Goal: Task Accomplishment & Management: Use online tool/utility

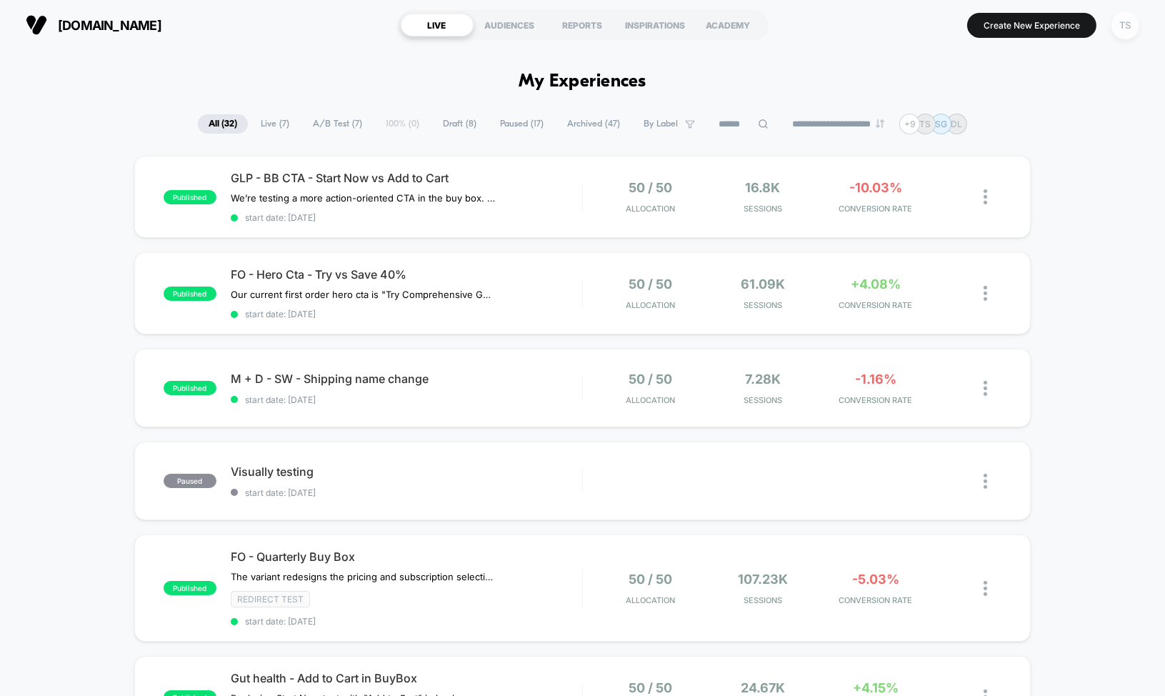
click at [1121, 27] on div "TS" at bounding box center [1125, 25] width 28 height 28
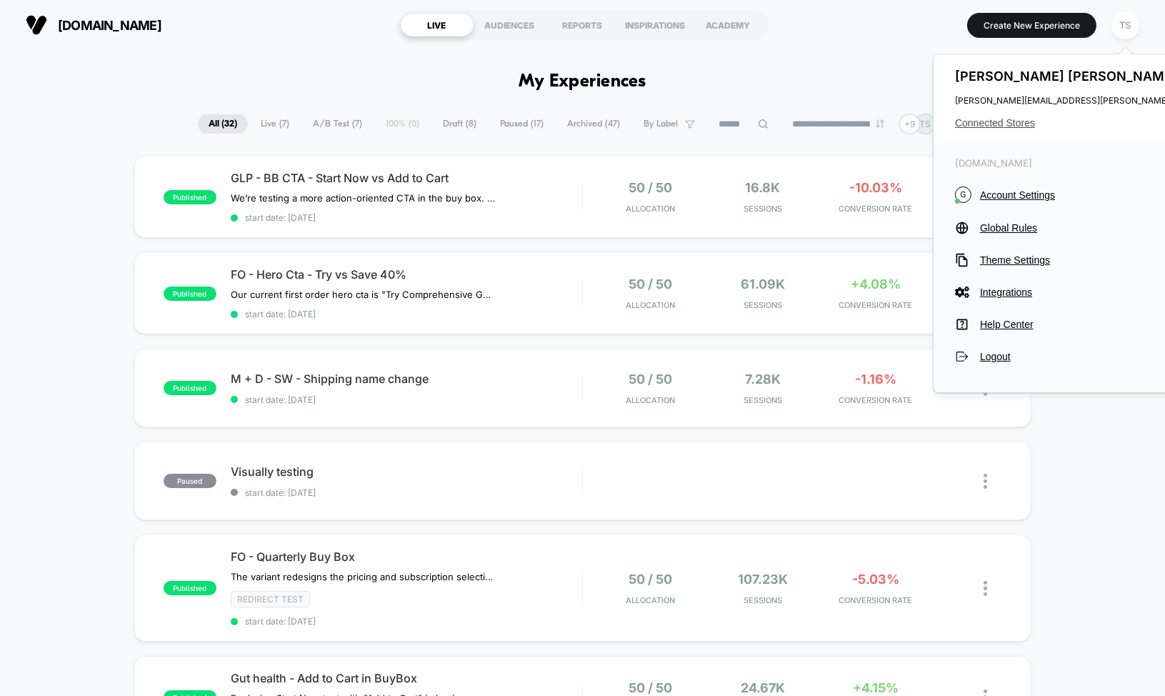
click at [997, 119] on span "Connected Stores" at bounding box center [1096, 122] width 283 height 11
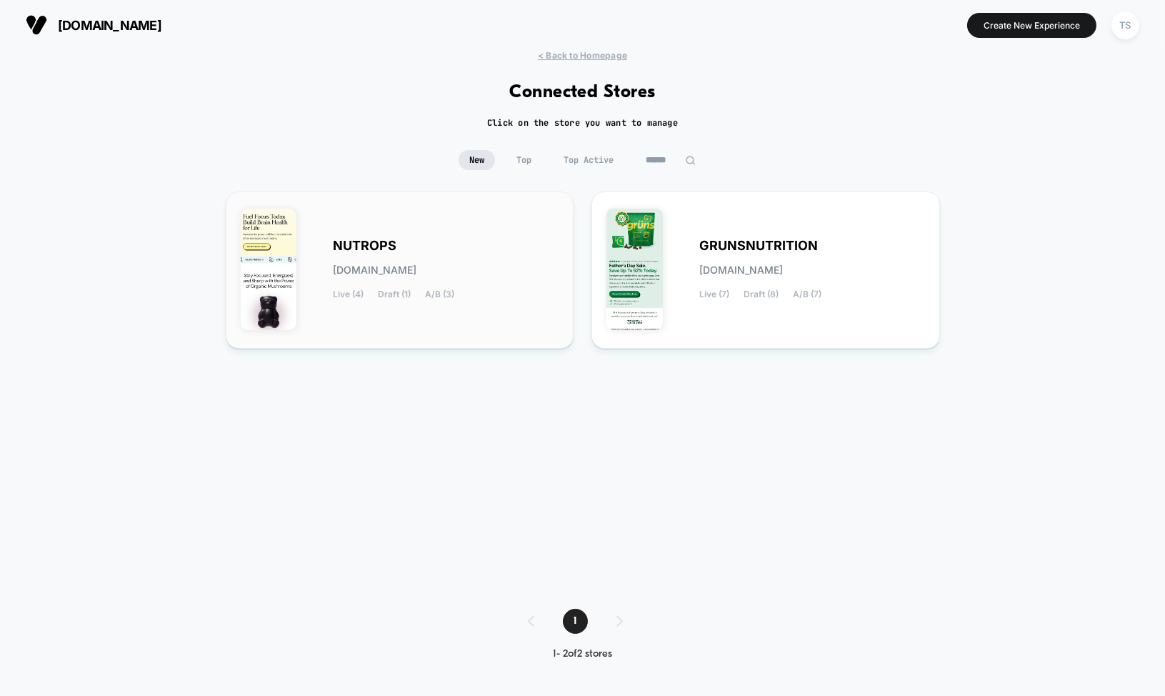
click at [399, 234] on div "NUTROPS [DOMAIN_NAME] Live (4) Draft (1) A/B (3)" at bounding box center [400, 269] width 318 height 127
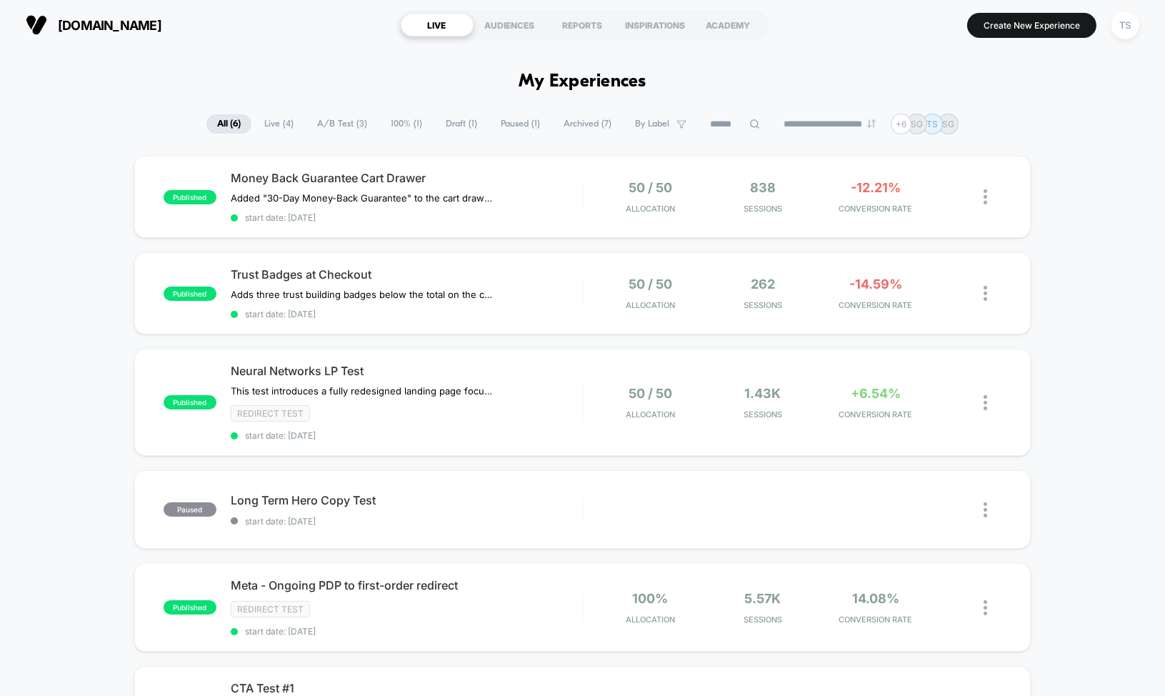
click at [438, 121] on span "Draft ( 1 )" at bounding box center [461, 123] width 53 height 19
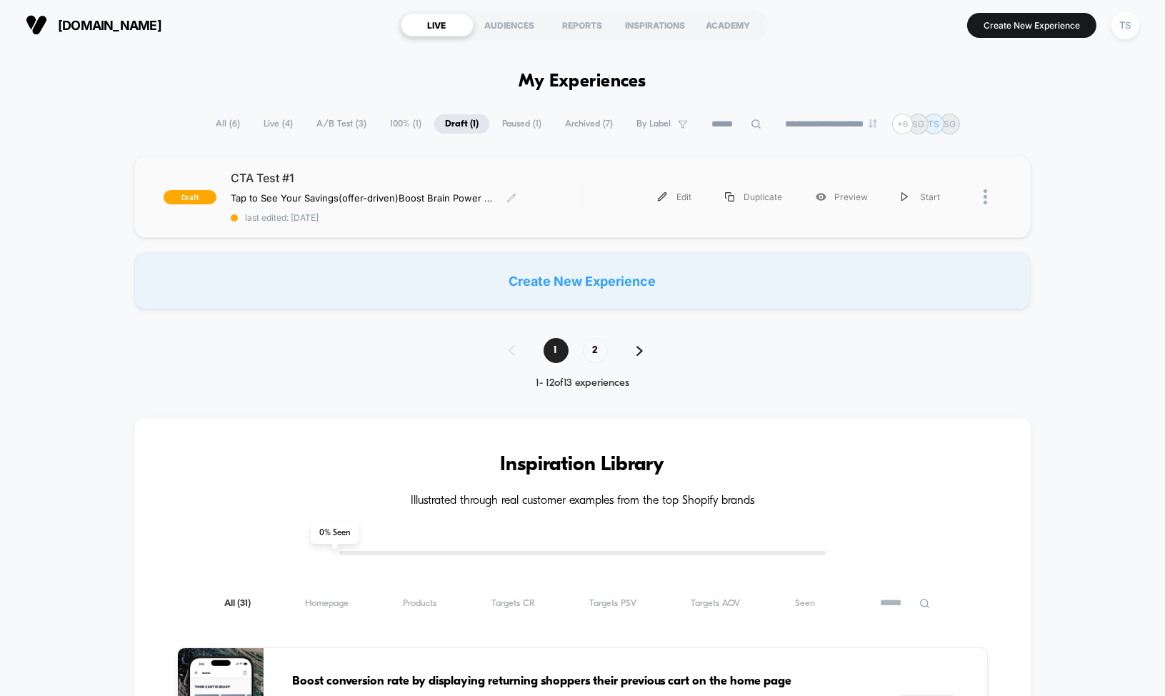
click at [380, 181] on span "CTA Test #1" at bounding box center [406, 178] width 351 height 14
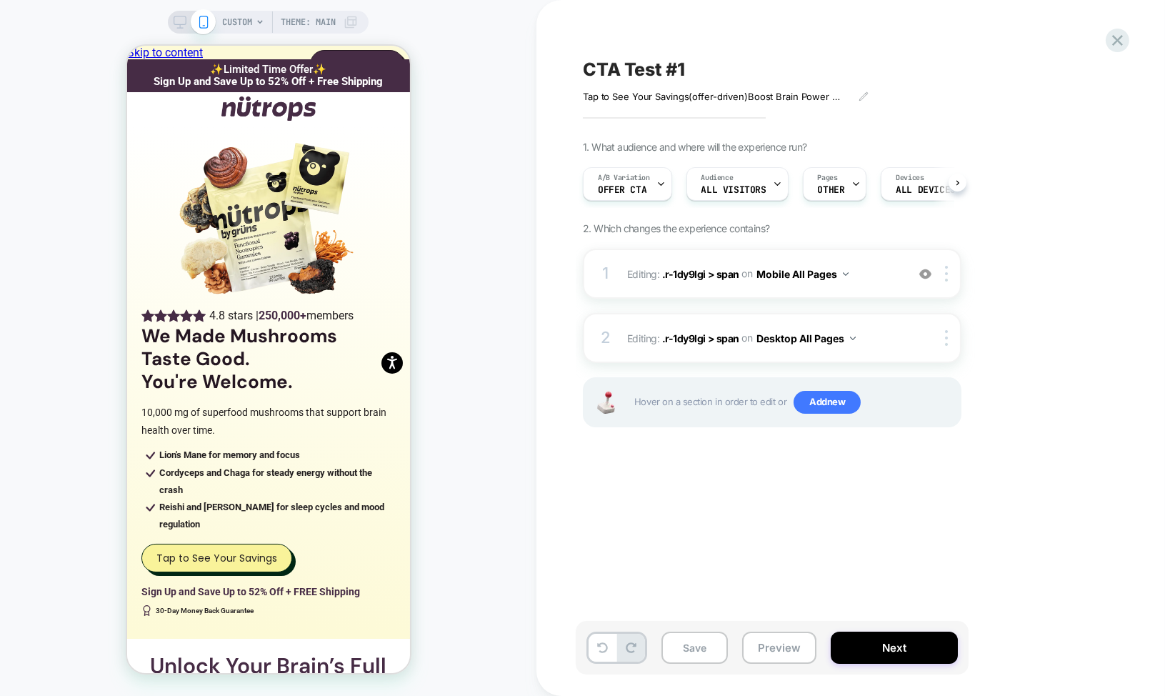
scroll to position [0, 1]
click at [651, 189] on div "A/B Variation Offer CTA" at bounding box center [623, 184] width 81 height 32
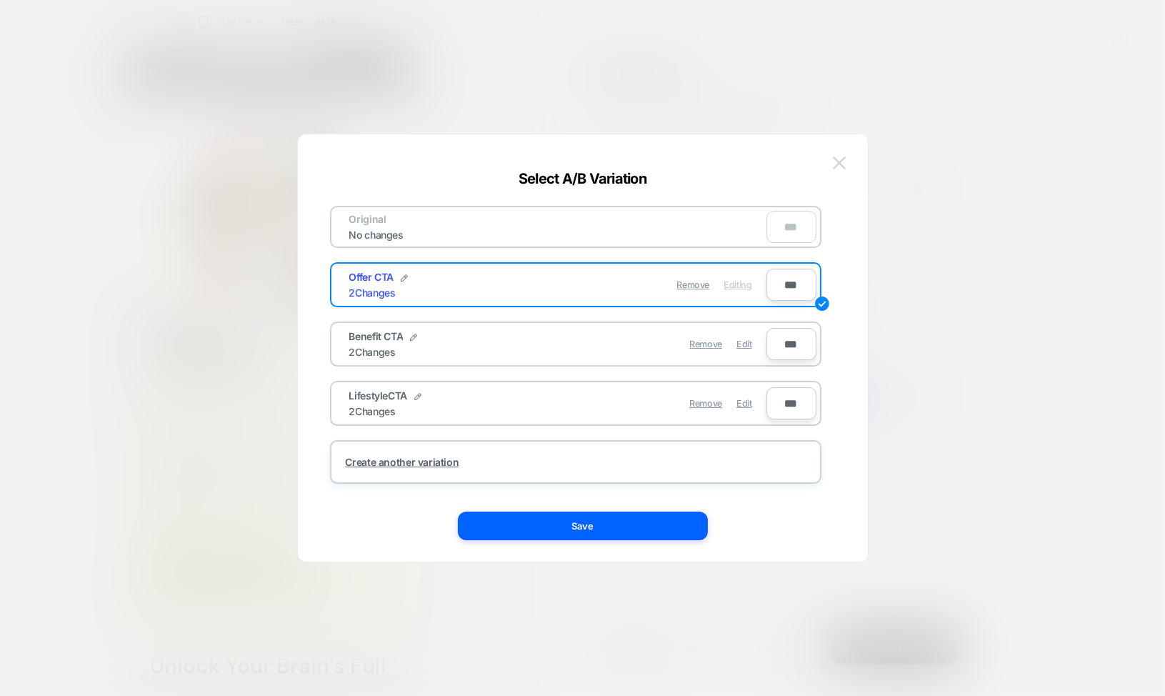
click at [842, 166] on img at bounding box center [839, 162] width 13 height 12
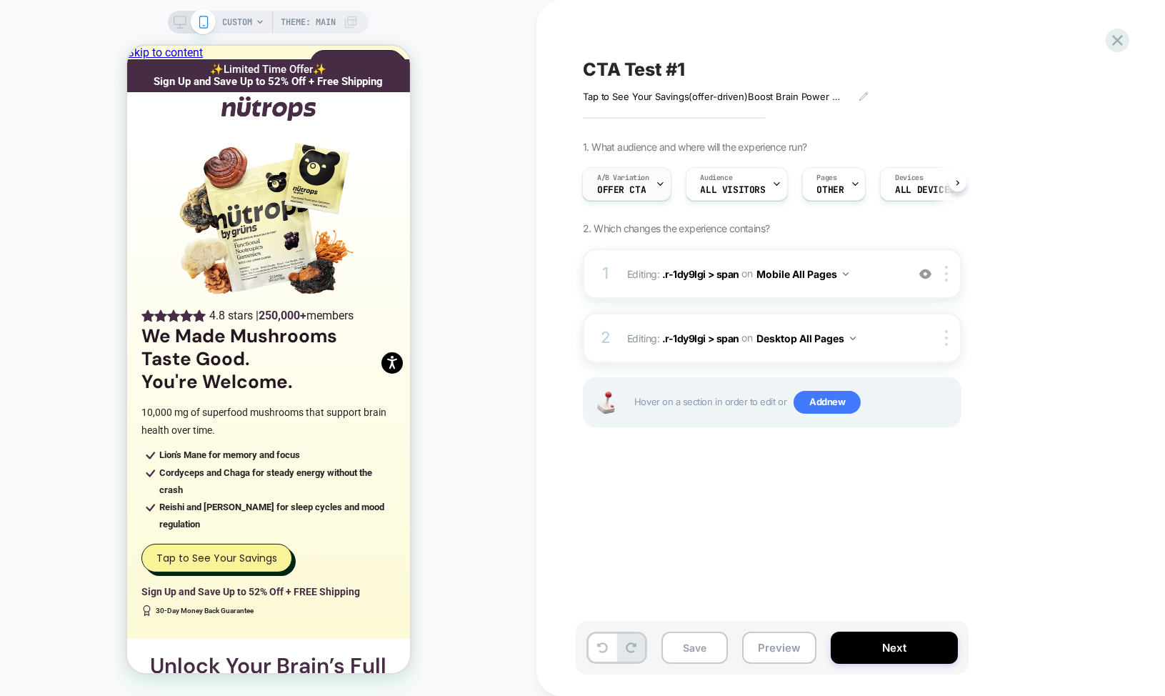
click at [619, 185] on span "Offer CTA" at bounding box center [621, 190] width 49 height 10
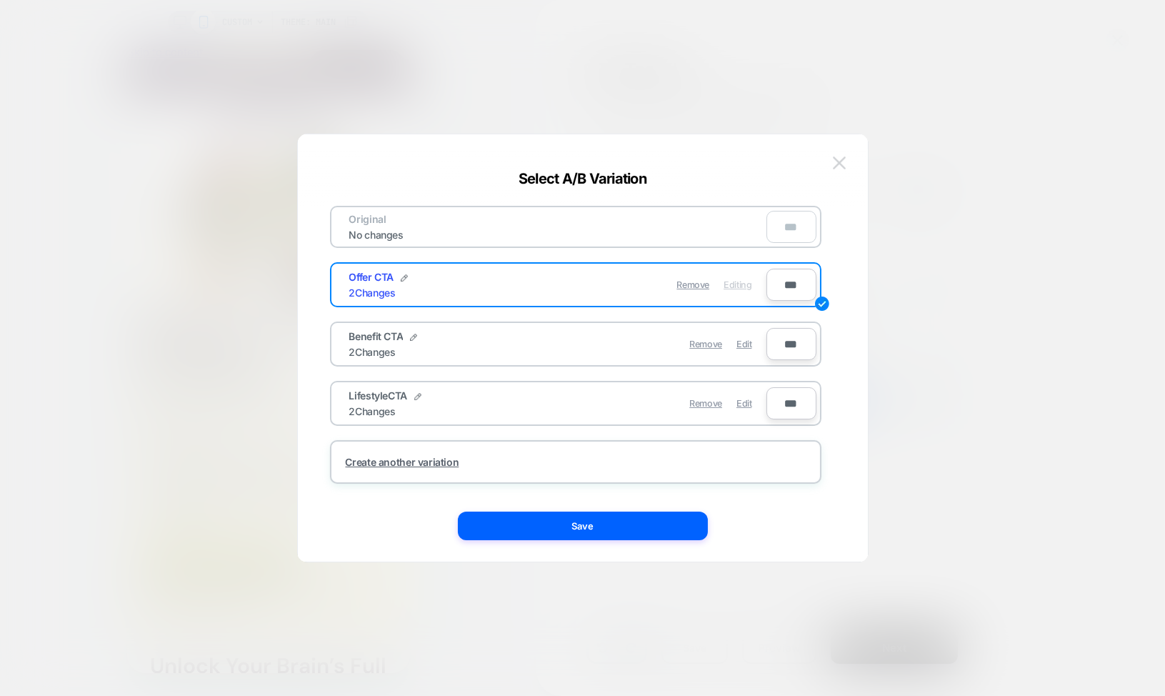
click at [848, 159] on button at bounding box center [838, 162] width 21 height 21
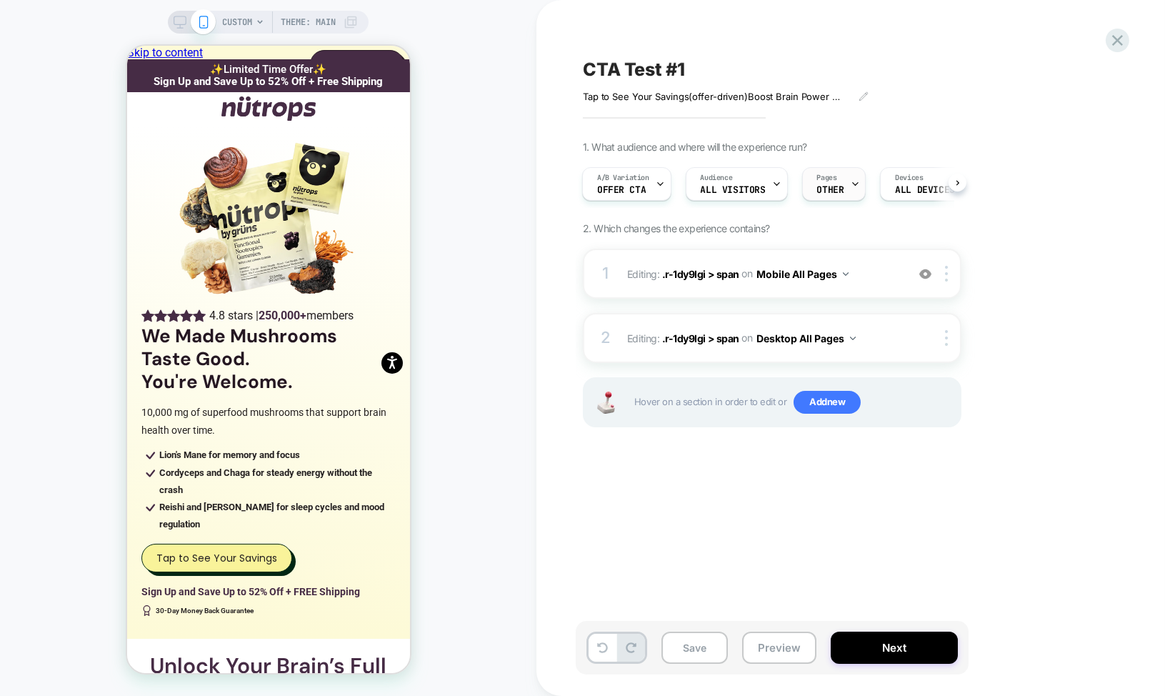
click at [836, 189] on span "OTHER" at bounding box center [830, 190] width 27 height 10
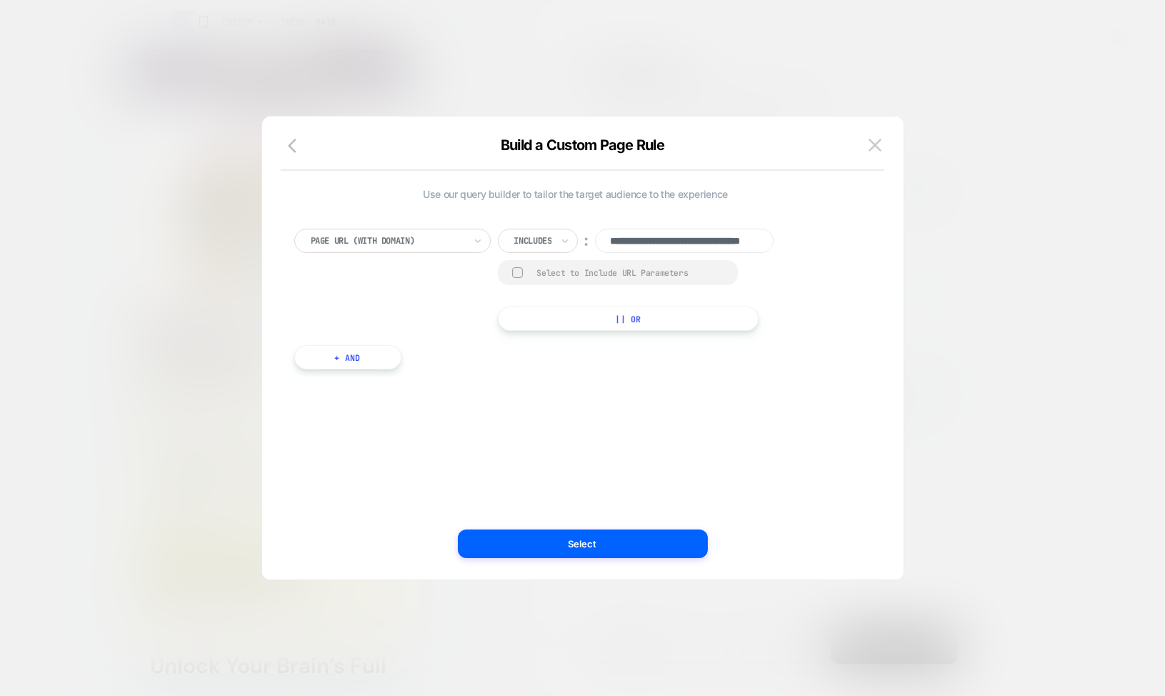
scroll to position [0, 67]
click at [875, 139] on img at bounding box center [874, 145] width 13 height 12
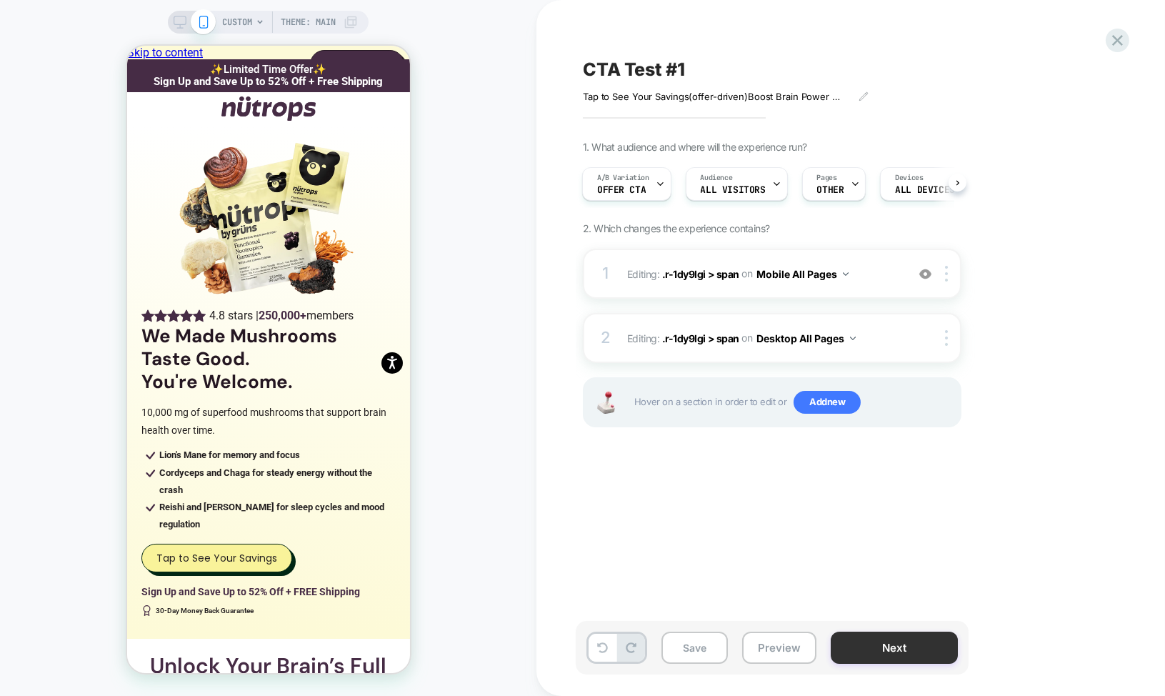
click at [891, 656] on button "Next" at bounding box center [893, 647] width 127 height 32
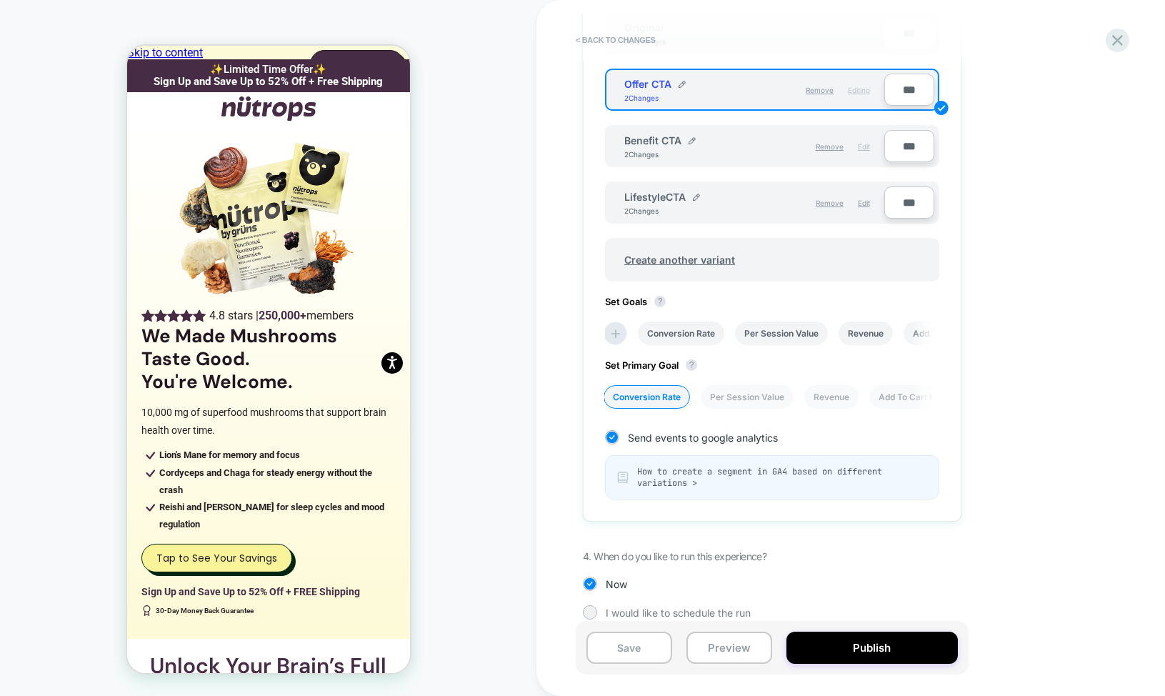
click at [860, 142] on span "Edit" at bounding box center [864, 146] width 12 height 9
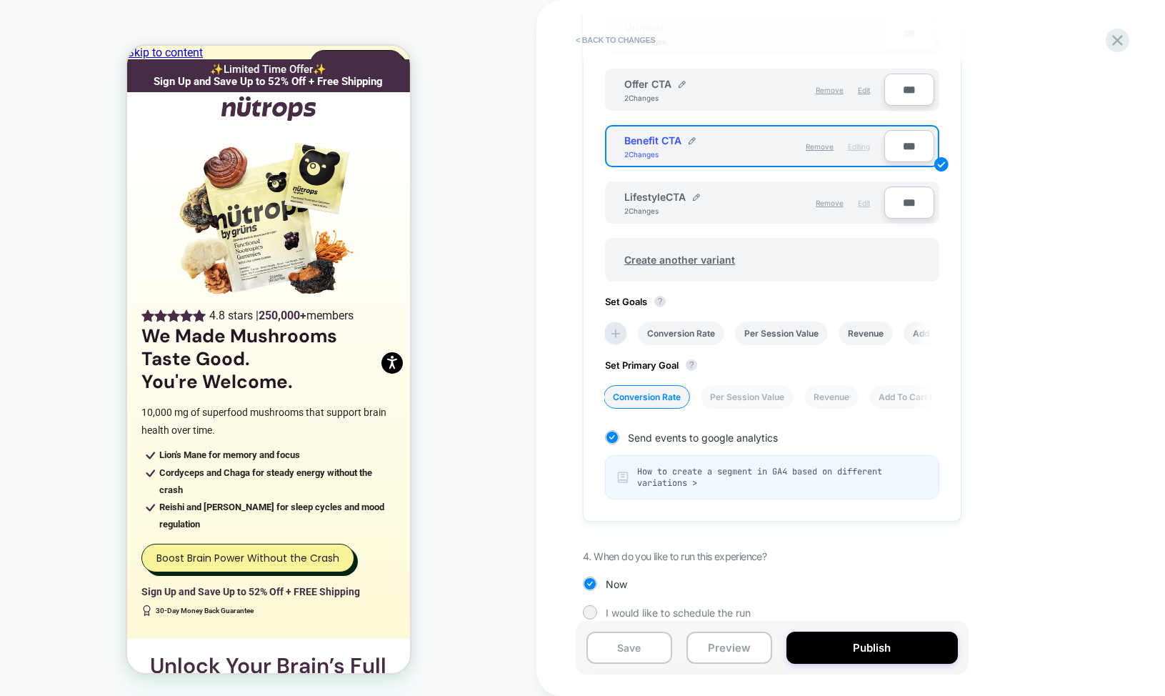
click at [865, 203] on div "Edit" at bounding box center [864, 203] width 12 height 24
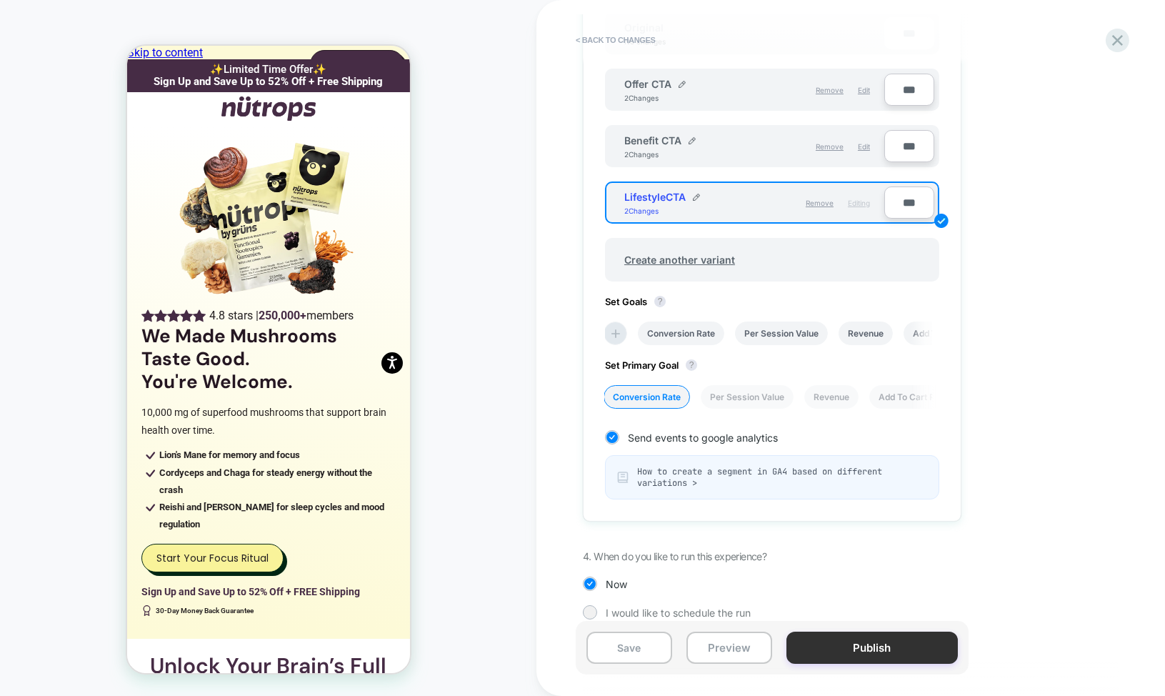
click at [845, 650] on button "Publish" at bounding box center [871, 647] width 171 height 32
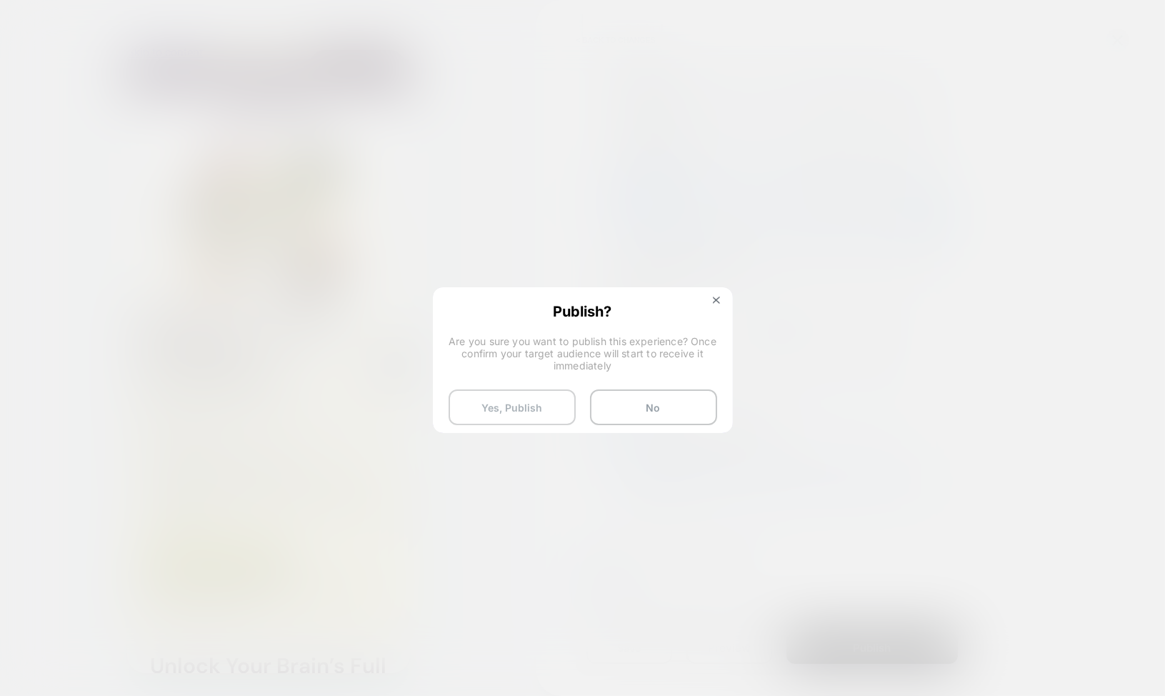
click at [538, 408] on button "Yes, Publish" at bounding box center [511, 407] width 127 height 36
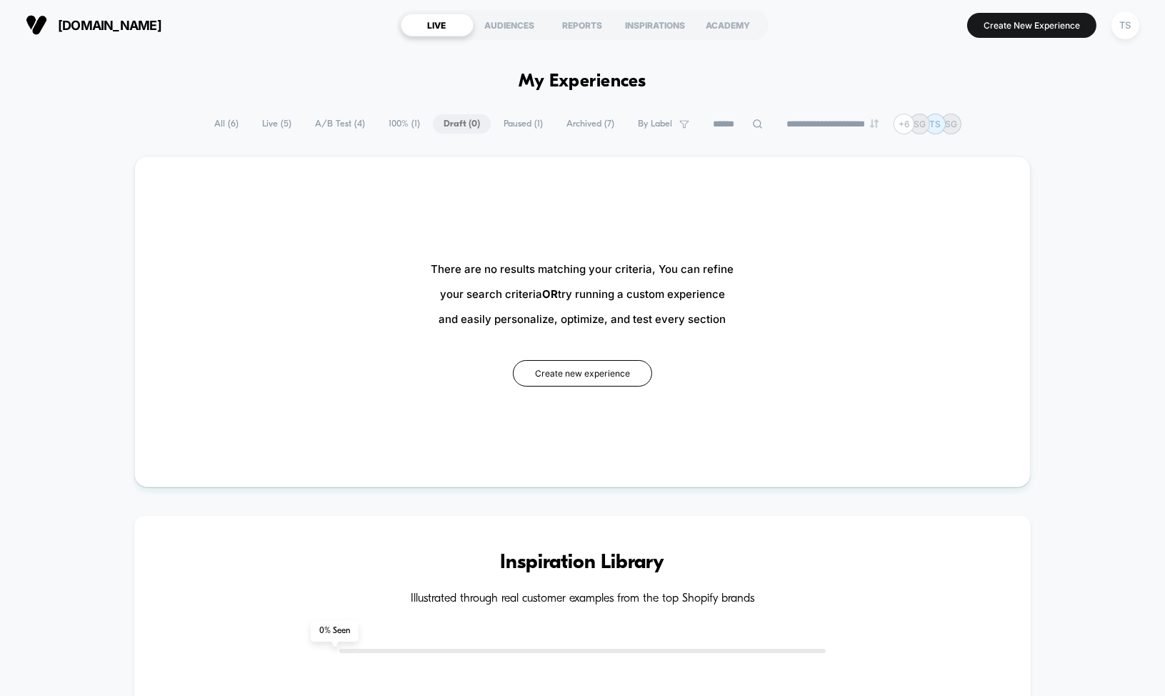
click at [228, 123] on span "All ( 6 )" at bounding box center [227, 123] width 46 height 19
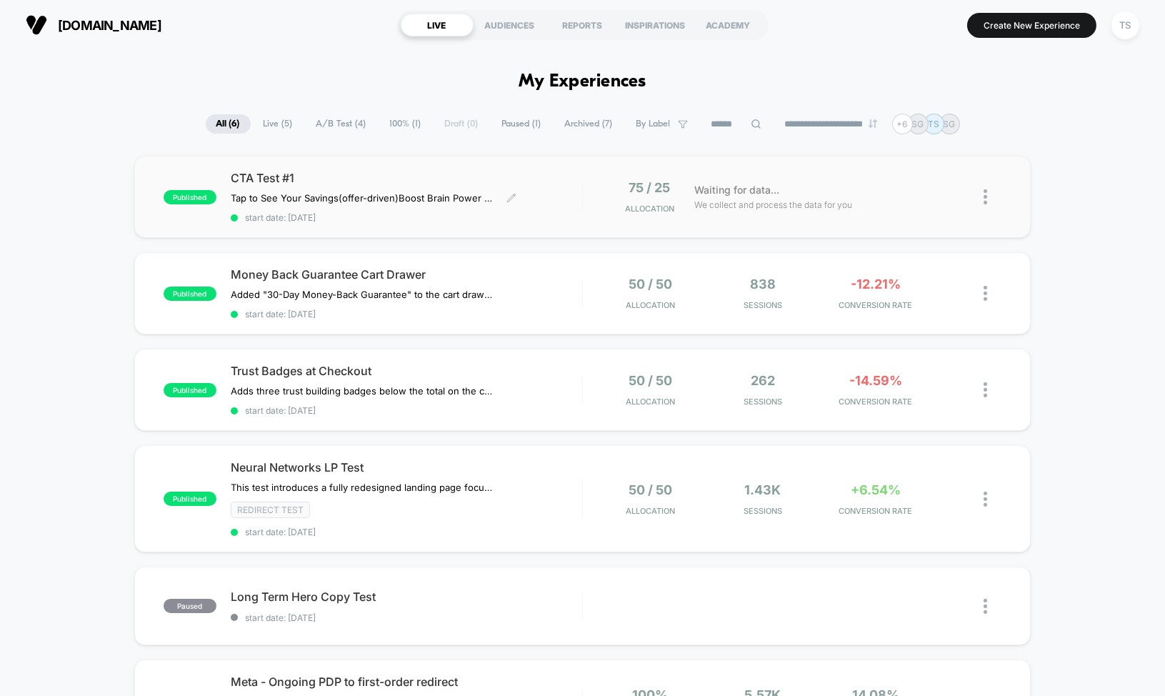
click at [494, 174] on span "CTA Test #1" at bounding box center [406, 178] width 351 height 14
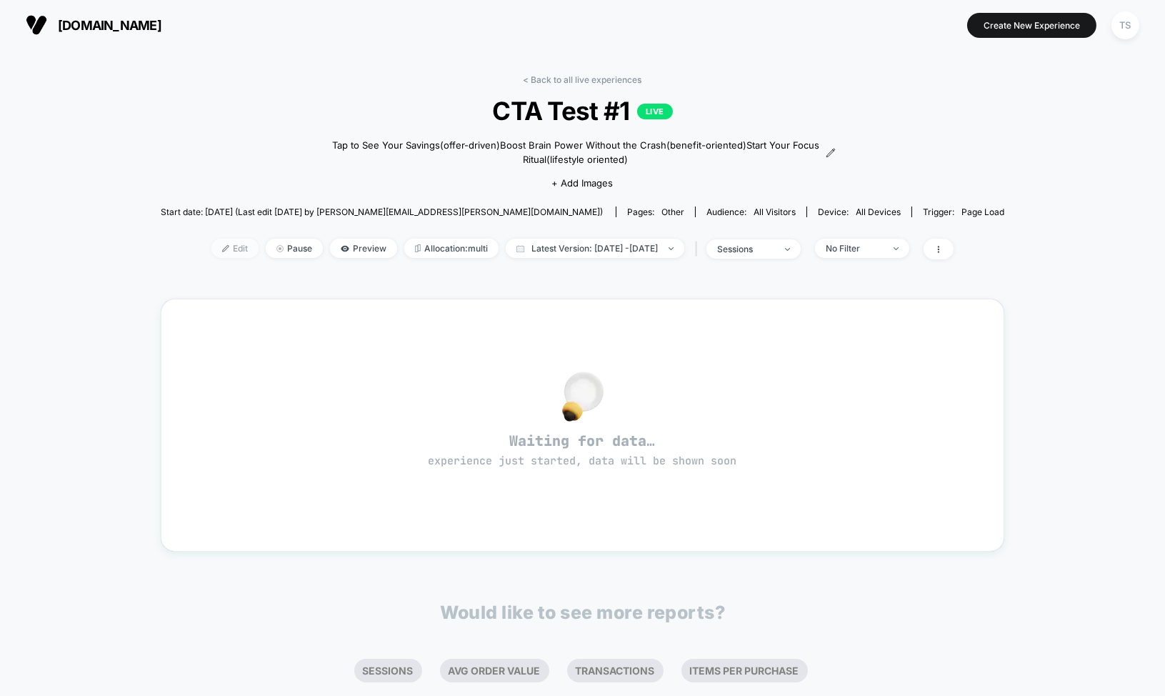
click at [223, 245] on span "Edit" at bounding box center [234, 248] width 47 height 19
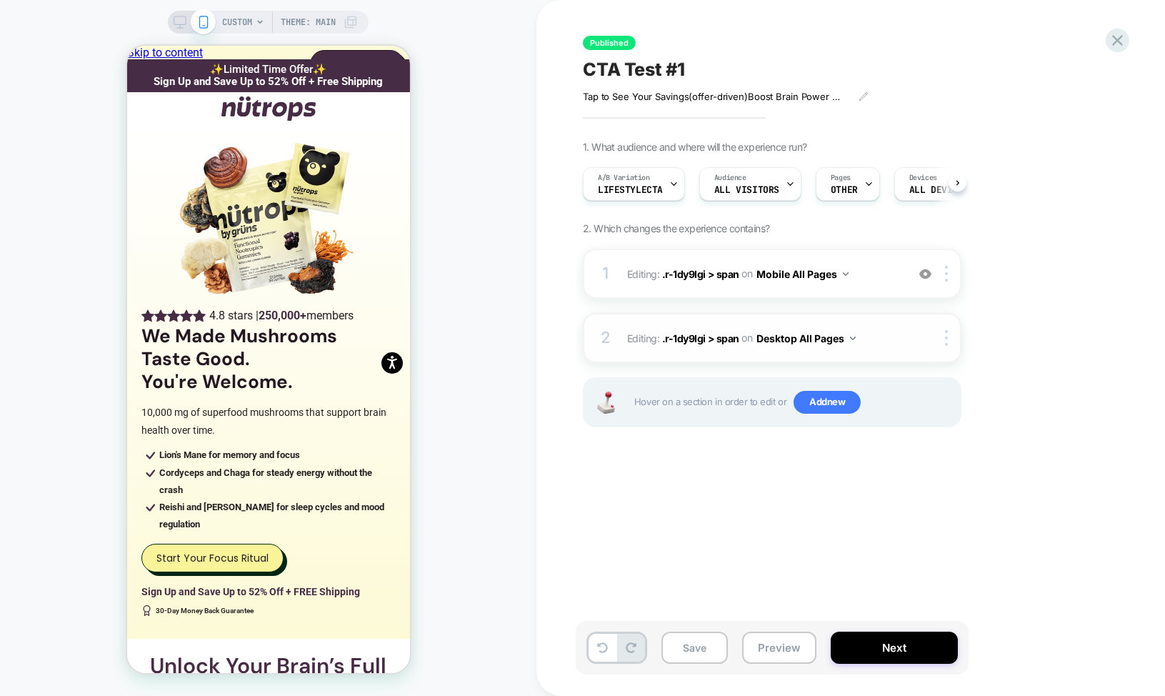
scroll to position [0, 1]
click at [881, 638] on button "Next" at bounding box center [893, 647] width 127 height 32
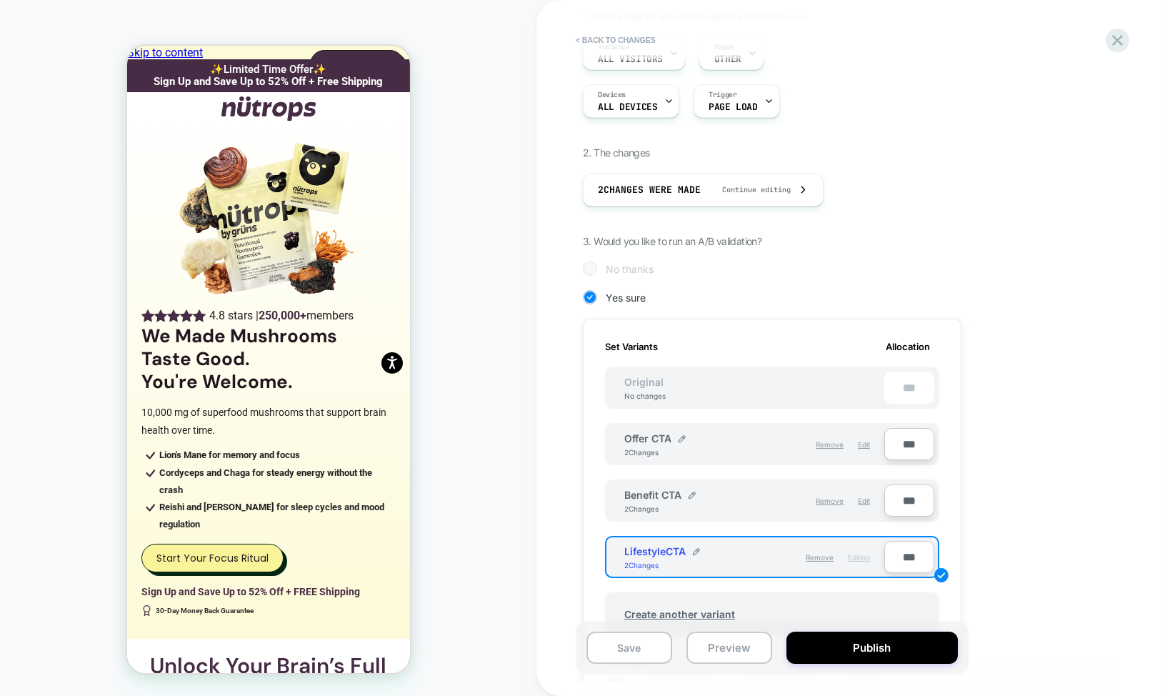
scroll to position [176, 0]
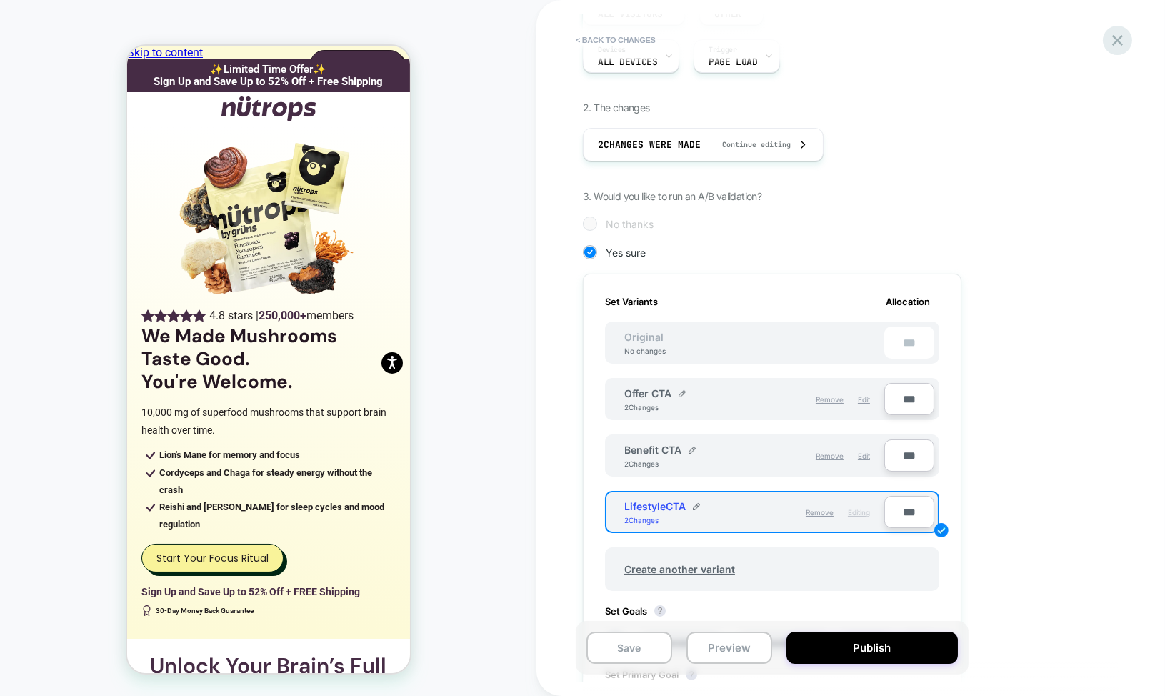
click at [1116, 39] on icon at bounding box center [1117, 40] width 11 height 11
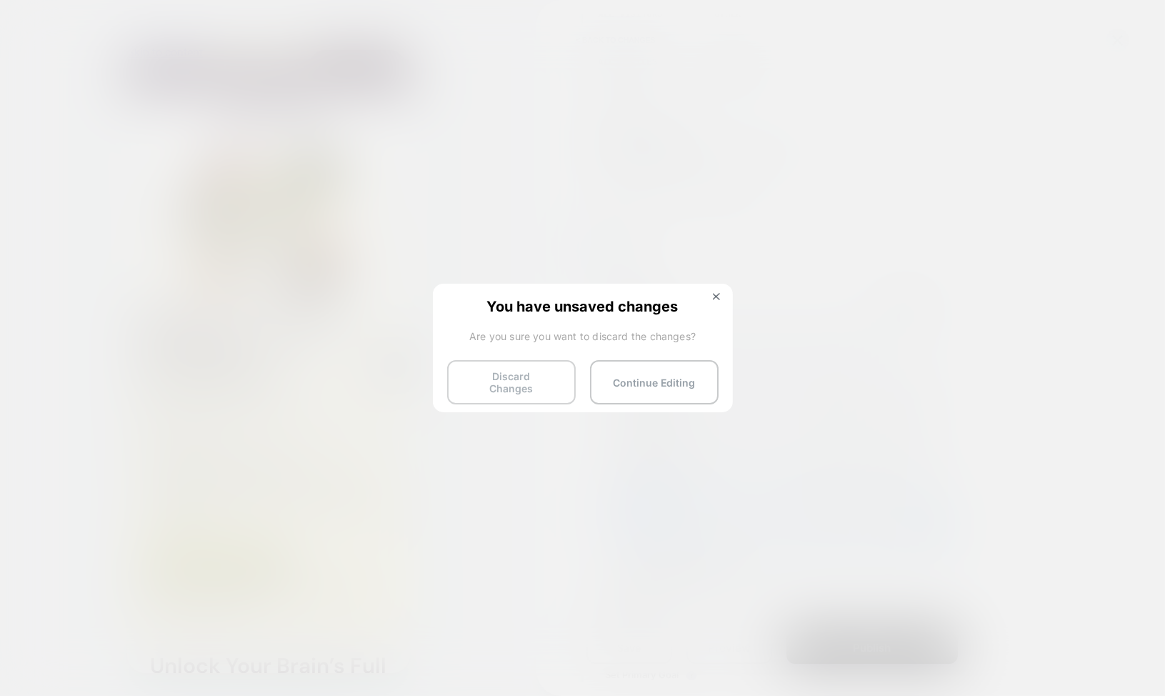
click at [538, 384] on button "Discard Changes" at bounding box center [511, 382] width 129 height 44
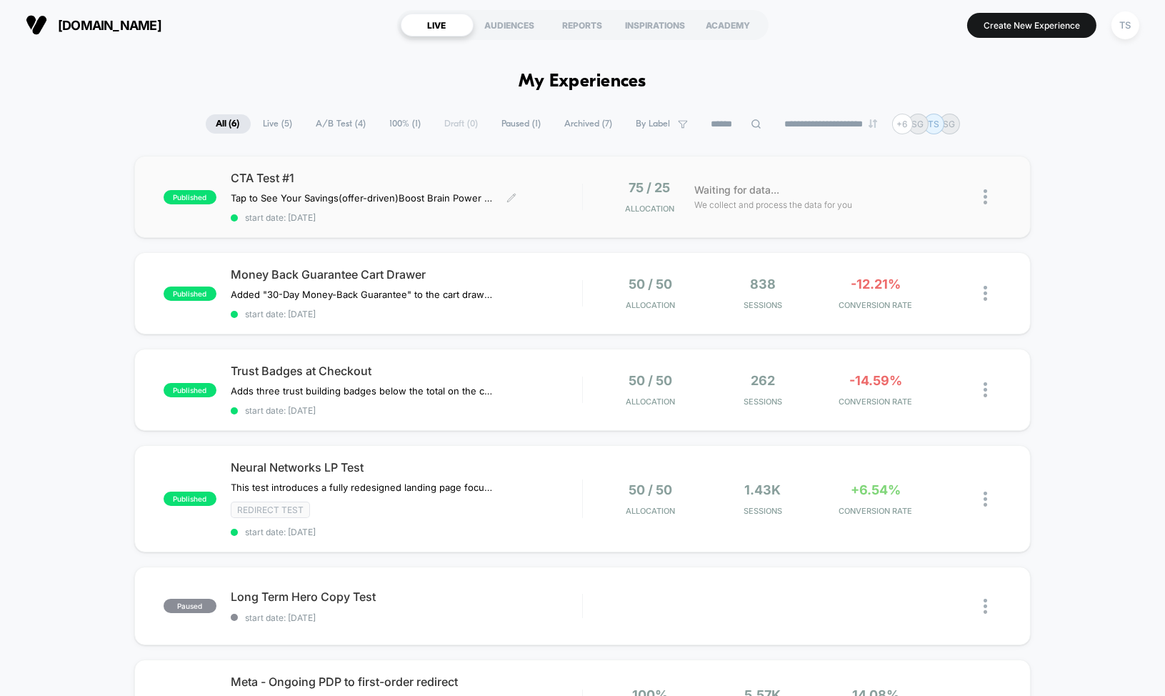
click at [276, 178] on span "CTA Test #1" at bounding box center [406, 178] width 351 height 14
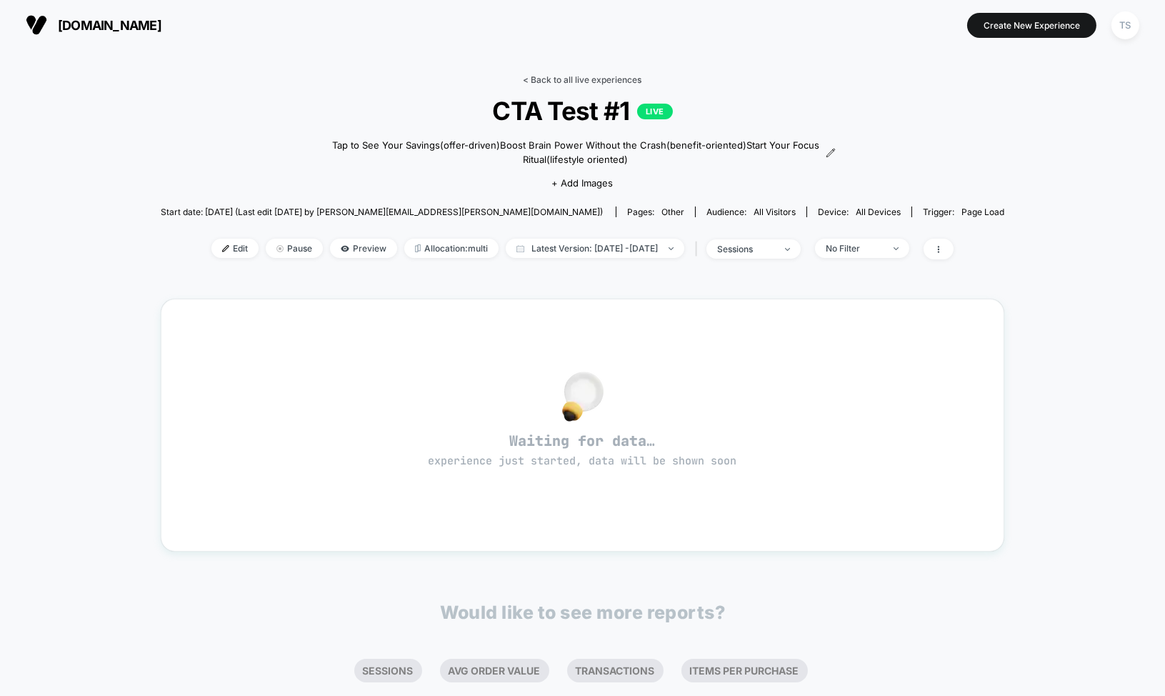
click at [581, 78] on link "< Back to all live experiences" at bounding box center [582, 79] width 119 height 11
